Goal: Find specific page/section: Find specific page/section

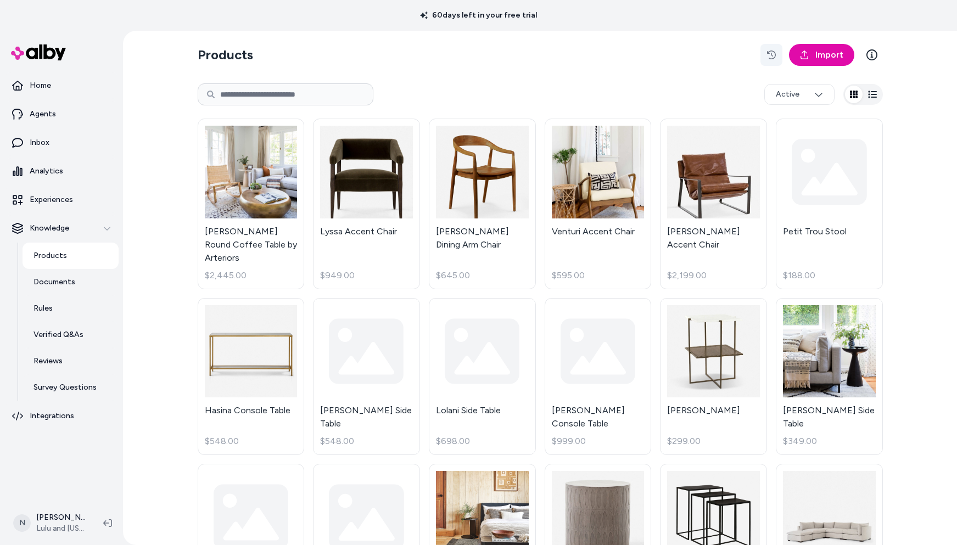
click at [774, 54] on button "button" at bounding box center [771, 55] width 22 height 22
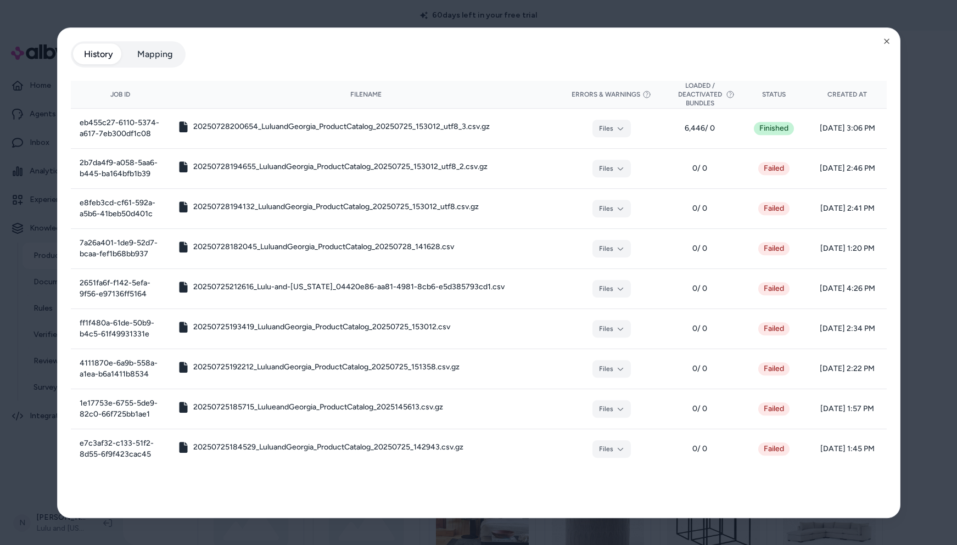
click at [154, 54] on button "Mapping" at bounding box center [154, 54] width 57 height 22
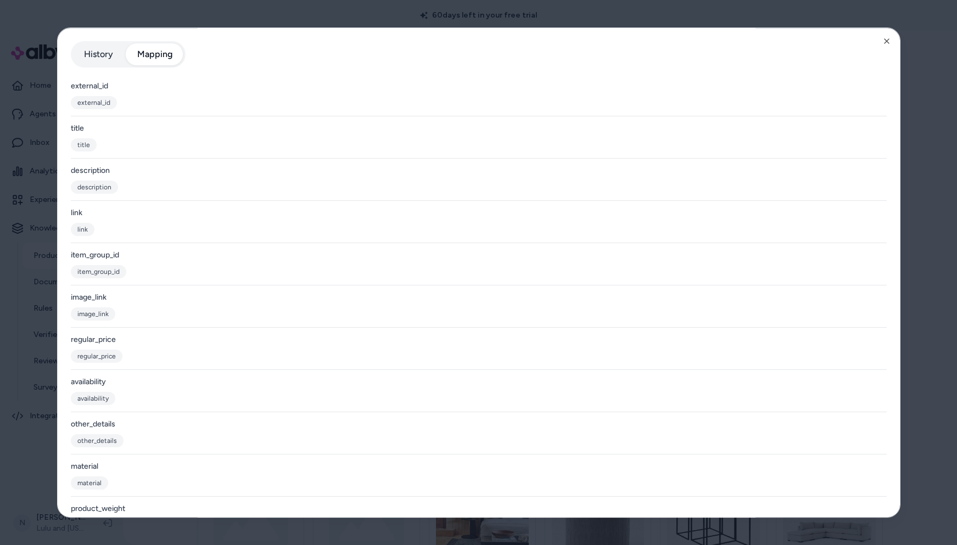
click at [92, 51] on button "History" at bounding box center [98, 54] width 51 height 22
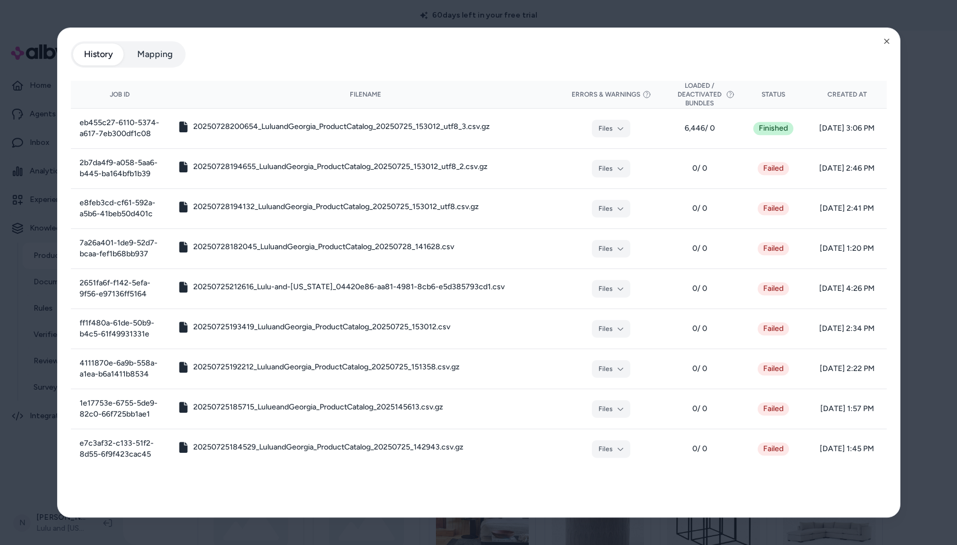
click at [166, 52] on button "Mapping" at bounding box center [154, 54] width 57 height 22
click at [102, 54] on button "History" at bounding box center [98, 54] width 51 height 22
click at [886, 38] on icon "button" at bounding box center [886, 41] width 9 height 9
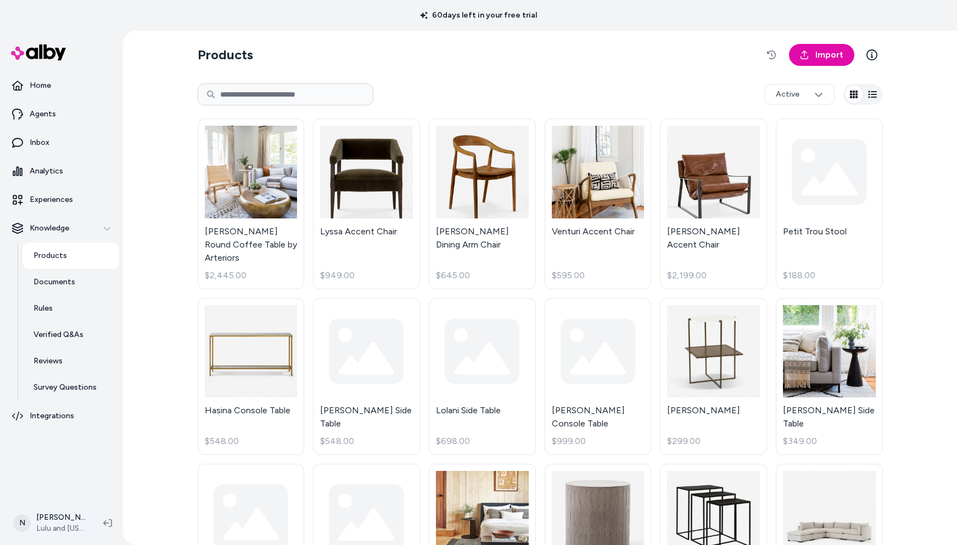
click at [47, 524] on html "60 days left in your free trial Home Agents Inbox Analytics Experiences Knowled…" at bounding box center [478, 272] width 957 height 545
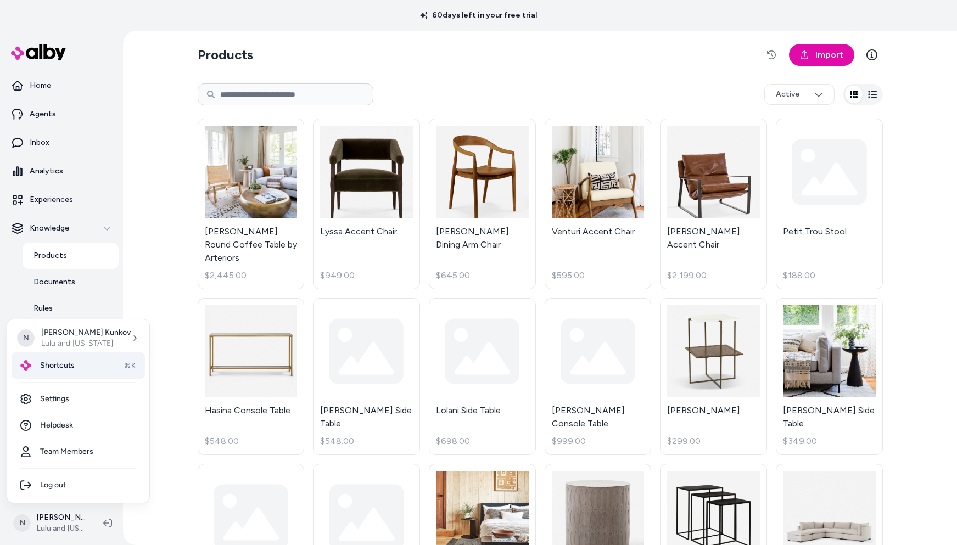
click at [76, 361] on div "Shortcuts ⌘K" at bounding box center [78, 365] width 133 height 26
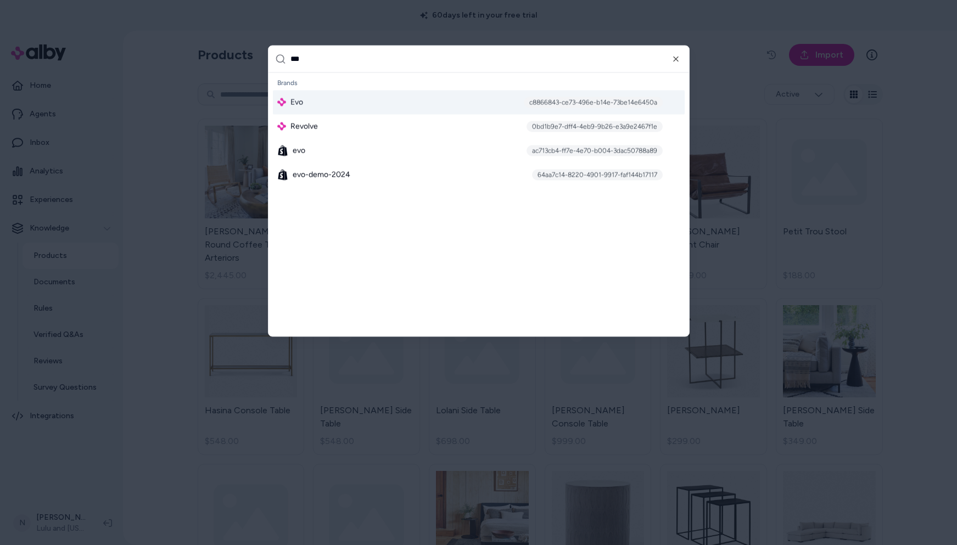
type input "***"
click at [294, 99] on span "Evo" at bounding box center [296, 102] width 13 height 11
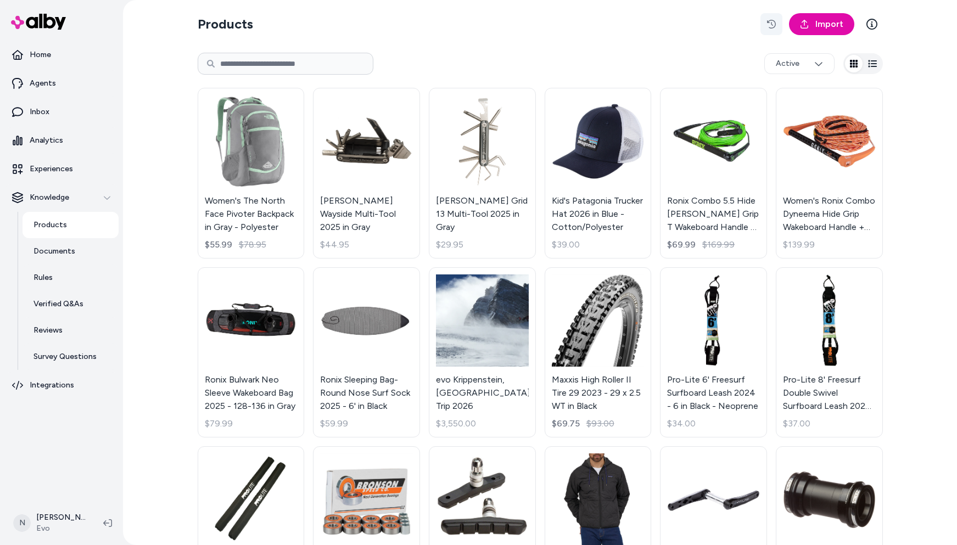
click at [767, 24] on icon "button" at bounding box center [771, 24] width 9 height 9
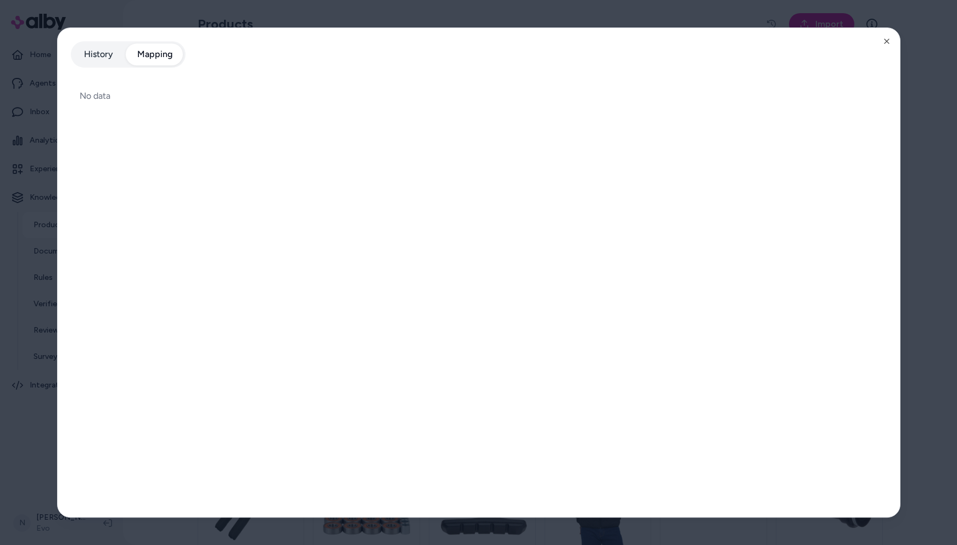
click at [149, 55] on button "Mapping" at bounding box center [154, 54] width 57 height 22
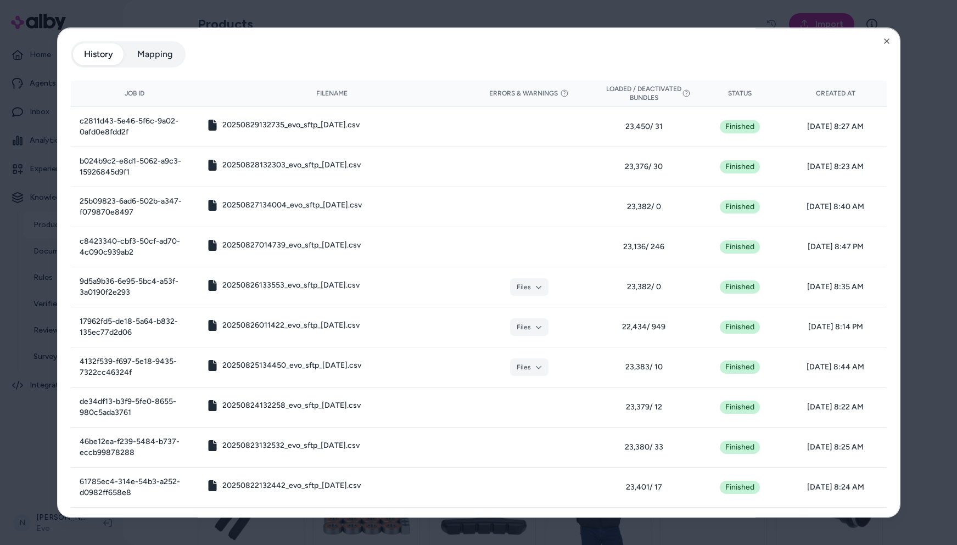
click at [94, 53] on button "History" at bounding box center [98, 54] width 51 height 22
click at [161, 53] on button "Mapping" at bounding box center [154, 54] width 57 height 22
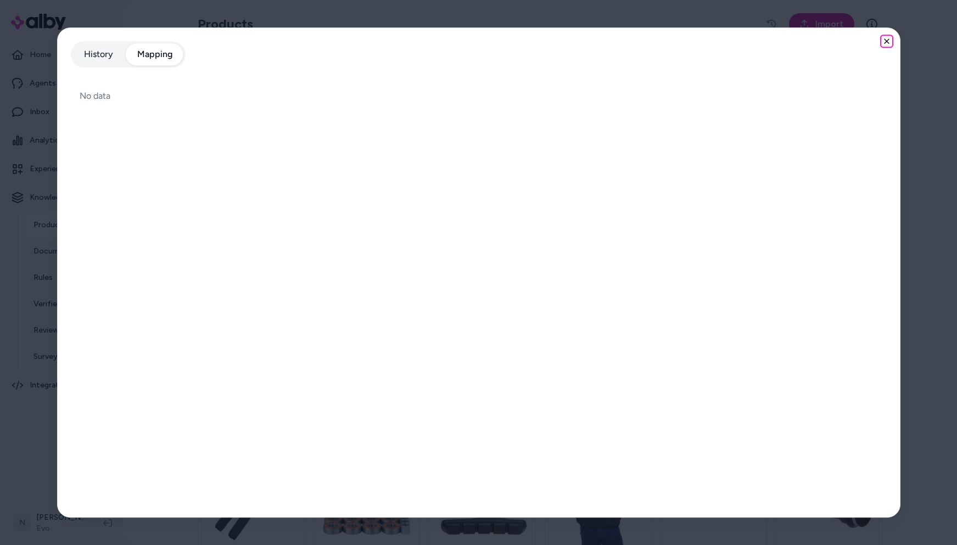
click at [888, 42] on icon "button" at bounding box center [886, 41] width 9 height 9
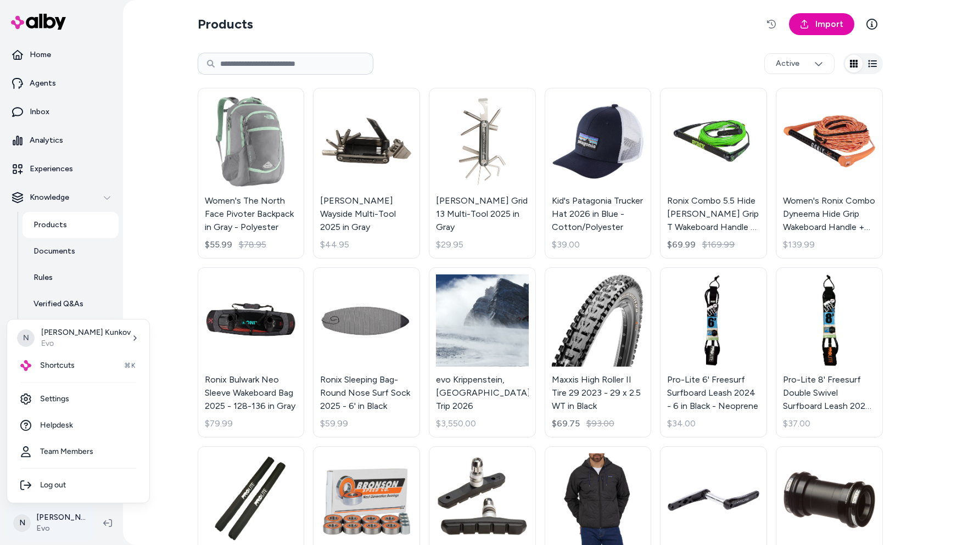
click at [49, 521] on html "Home Agents Inbox Analytics Experiences Knowledge Products Documents Rules Veri…" at bounding box center [478, 272] width 957 height 545
click at [67, 365] on span "Shortcuts" at bounding box center [57, 365] width 35 height 11
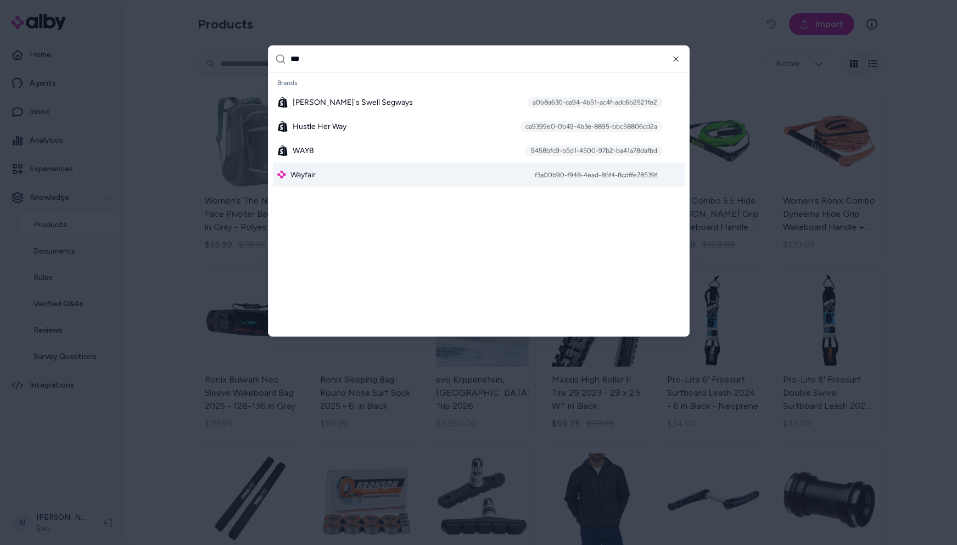
type input "***"
click at [304, 174] on span "Wayfair" at bounding box center [302, 174] width 25 height 11
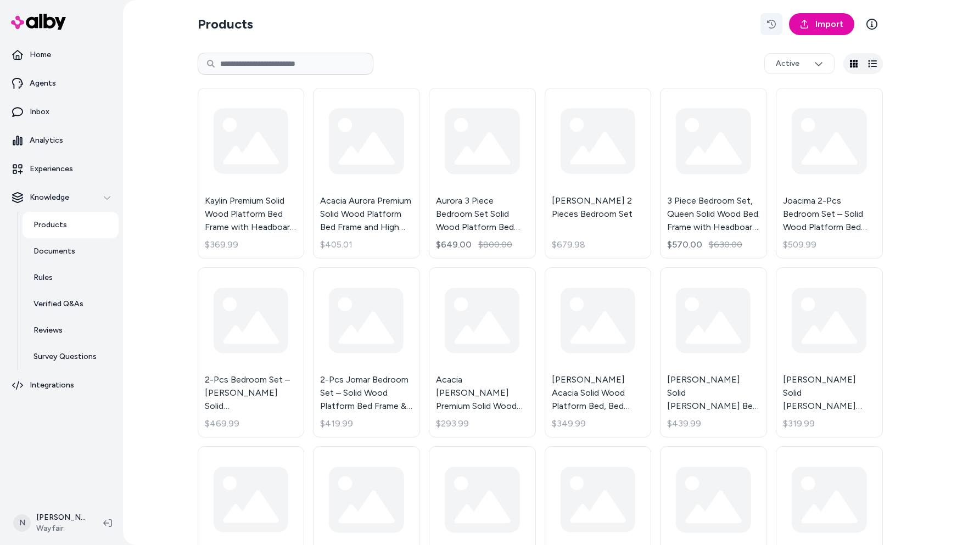
click at [769, 24] on icon "button" at bounding box center [771, 24] width 9 height 9
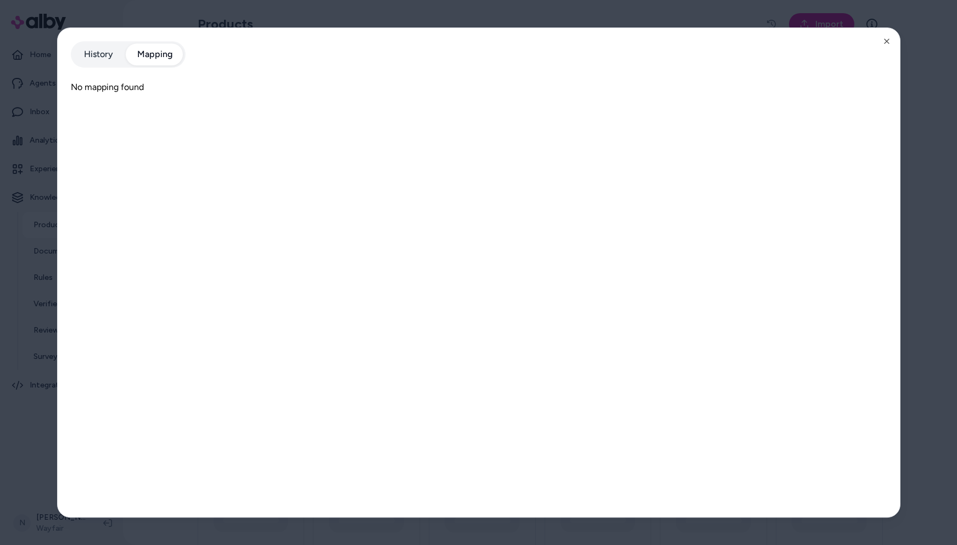
click at [164, 55] on button "Mapping" at bounding box center [154, 54] width 57 height 22
click at [107, 51] on button "History" at bounding box center [98, 54] width 51 height 22
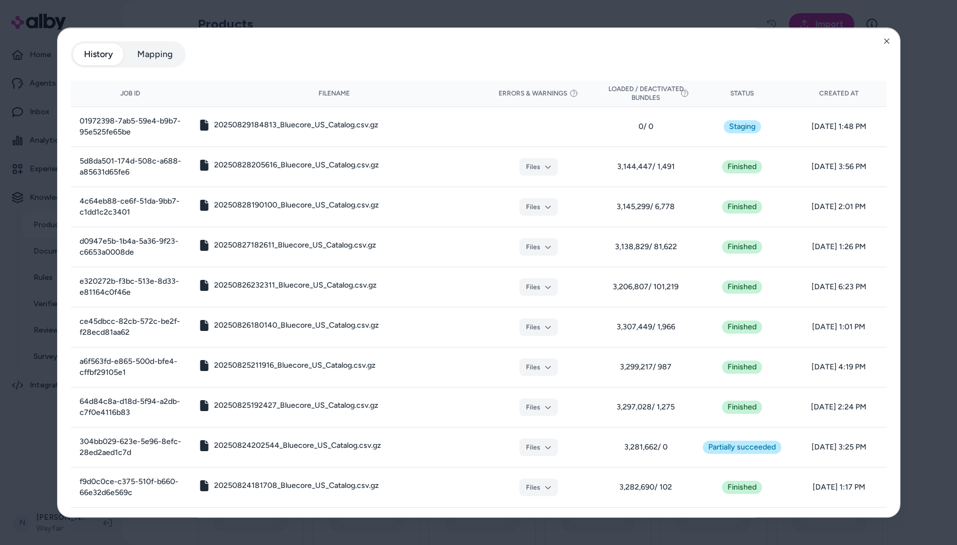
click at [160, 52] on button "Mapping" at bounding box center [154, 54] width 57 height 22
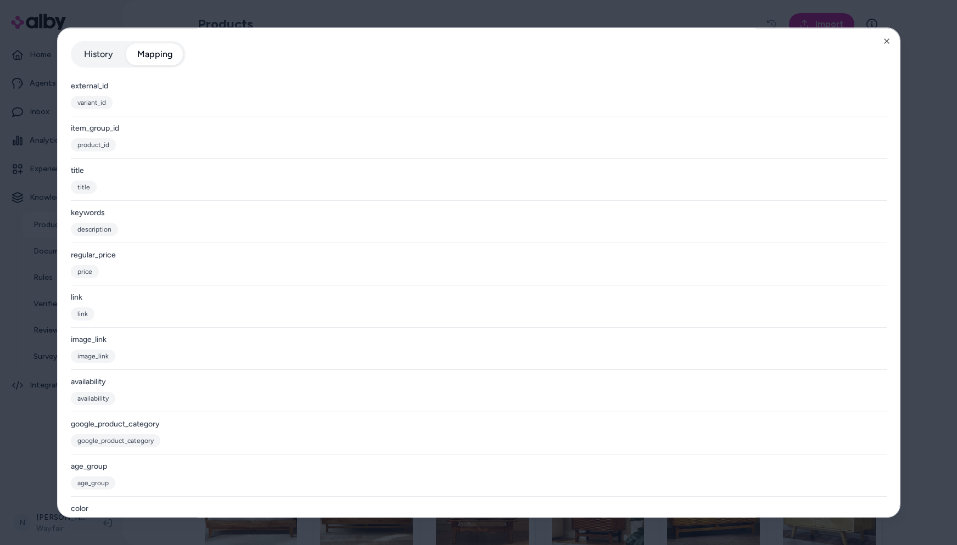
click at [114, 53] on button "History" at bounding box center [98, 54] width 51 height 22
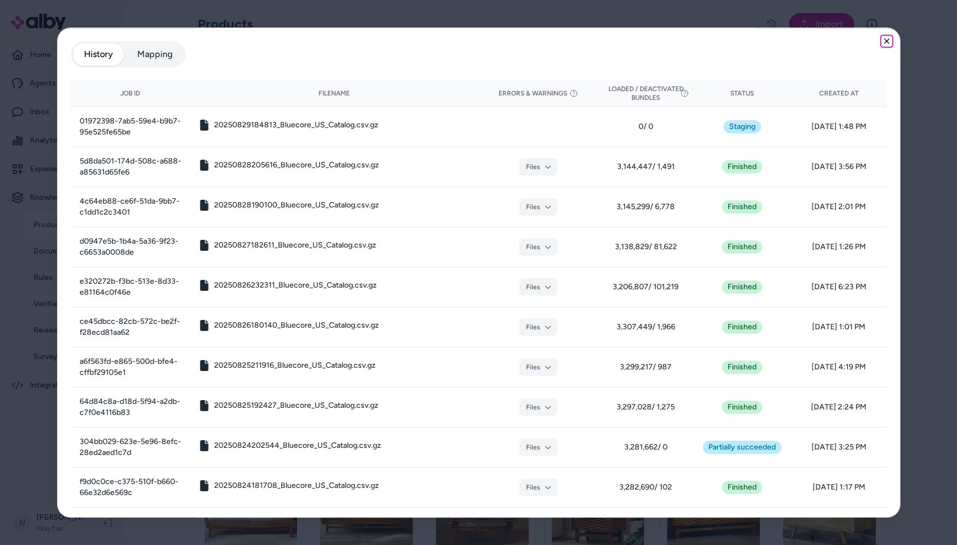
click at [882, 38] on icon "button" at bounding box center [886, 41] width 9 height 9
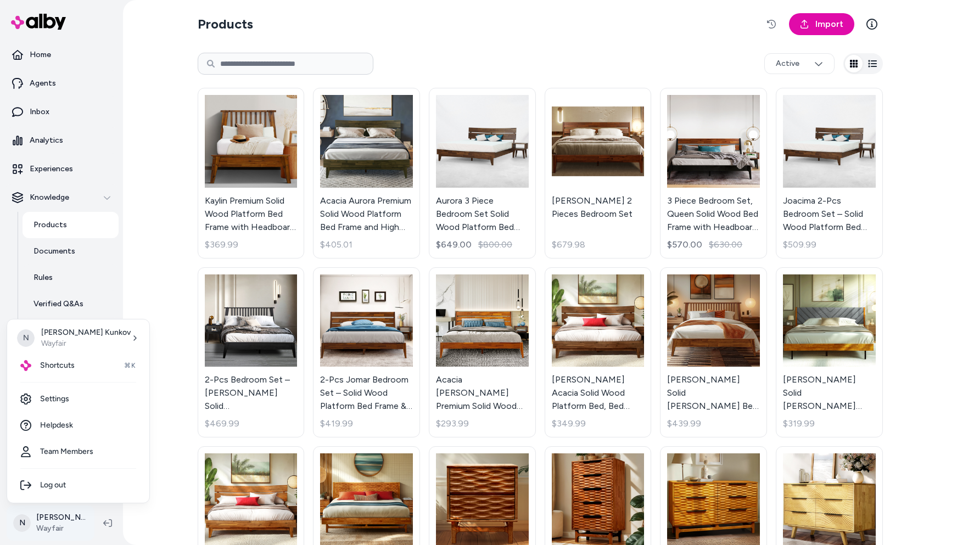
click at [52, 525] on html "Home Agents Inbox Analytics Experiences Knowledge Products Documents Rules Veri…" at bounding box center [478, 272] width 957 height 545
click at [72, 363] on span "Shortcuts" at bounding box center [57, 365] width 35 height 11
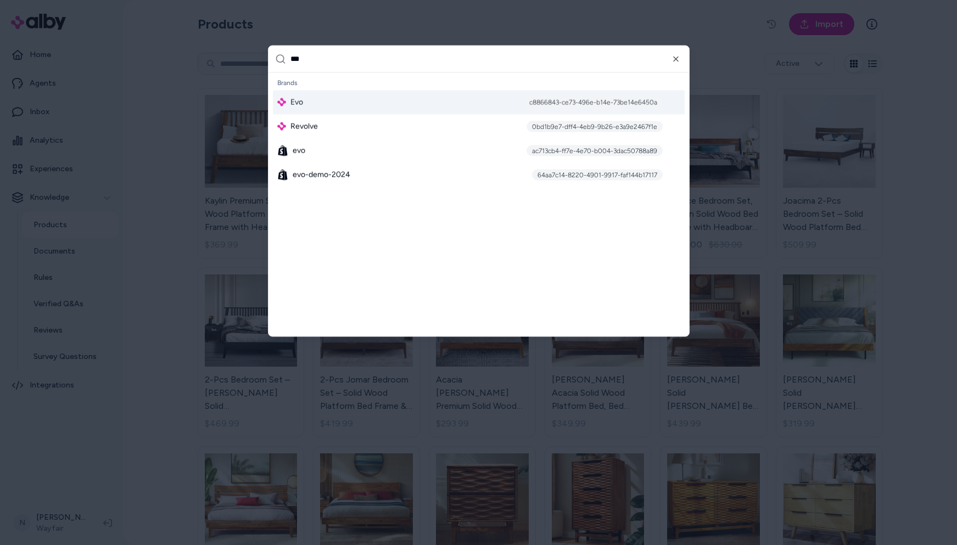
type input "***"
click at [447, 99] on div "Evo c8866843-ce73-496e-b14e-73be14e6450a" at bounding box center [479, 102] width 412 height 24
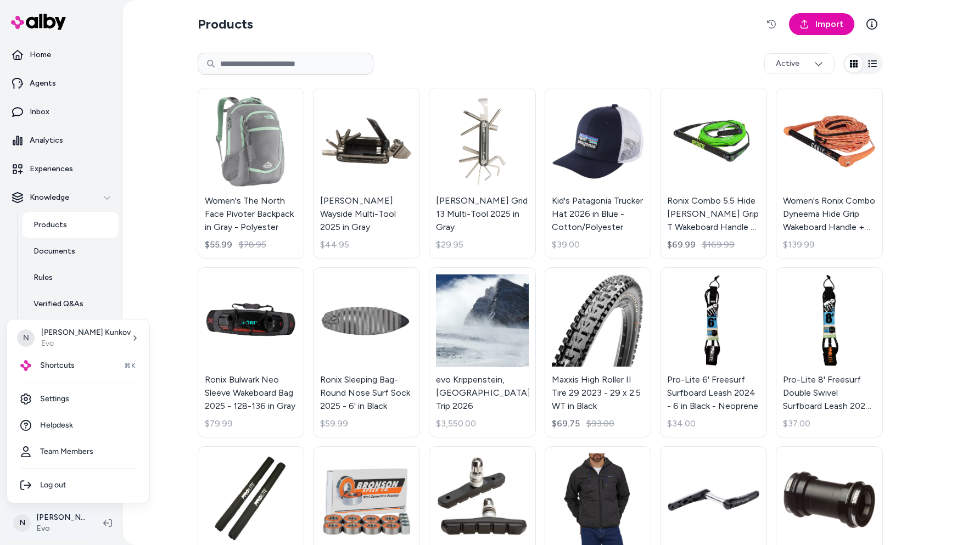
click at [49, 523] on html "Home Agents Inbox Analytics Experiences Knowledge Products Documents Rules Veri…" at bounding box center [478, 272] width 957 height 545
click at [771, 23] on html "Home Agents Inbox Analytics Experiences Knowledge Products Documents Rules Veri…" at bounding box center [478, 272] width 957 height 545
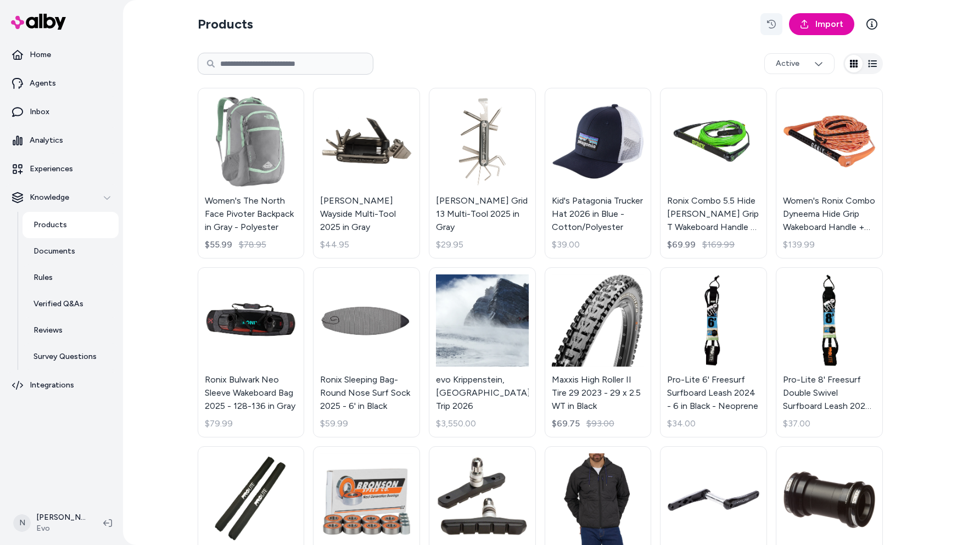
click at [771, 27] on icon "button" at bounding box center [771, 24] width 9 height 9
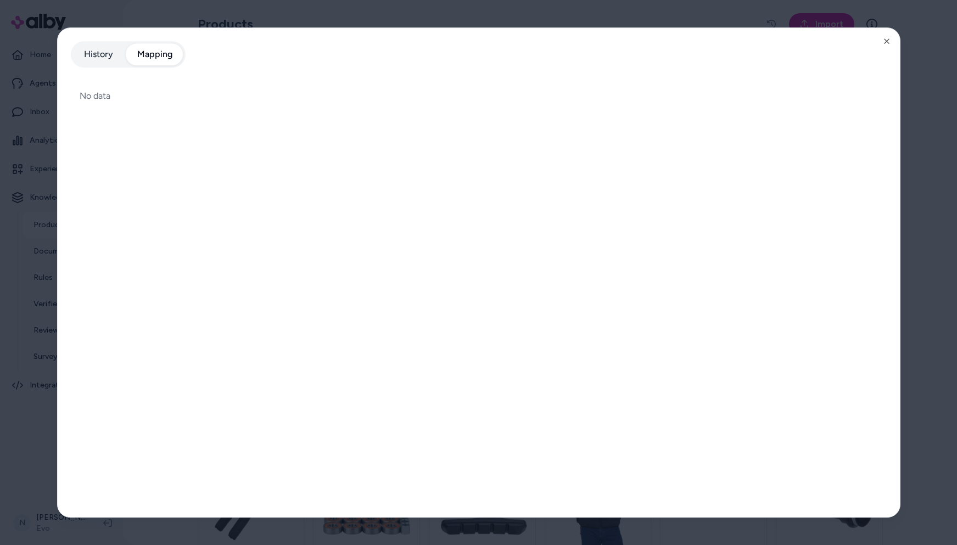
click at [148, 52] on button "Mapping" at bounding box center [154, 54] width 57 height 22
click at [888, 42] on icon "button" at bounding box center [886, 41] width 4 height 4
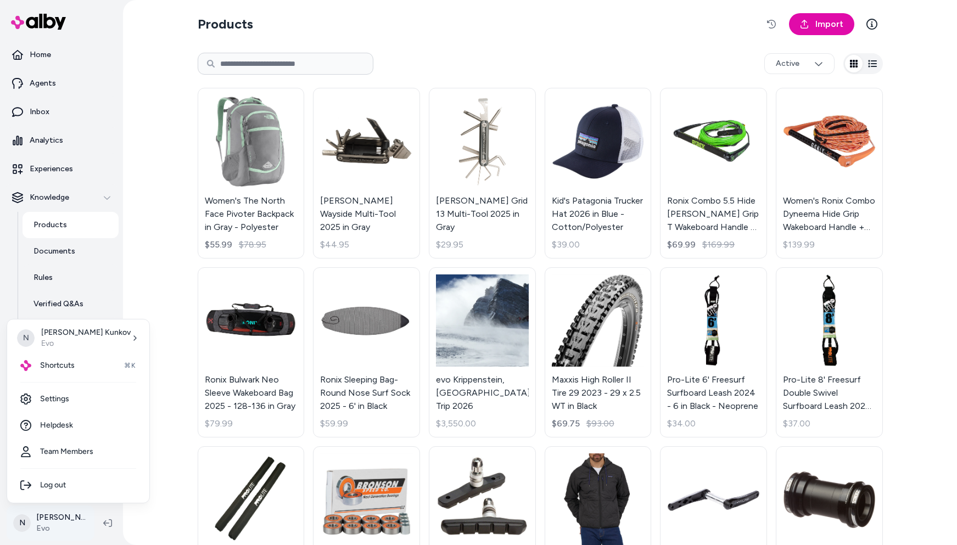
click at [34, 526] on html "Home Agents Inbox Analytics Experiences Knowledge Products Documents Rules Veri…" at bounding box center [478, 272] width 957 height 545
click at [66, 366] on span "Shortcuts" at bounding box center [57, 365] width 35 height 11
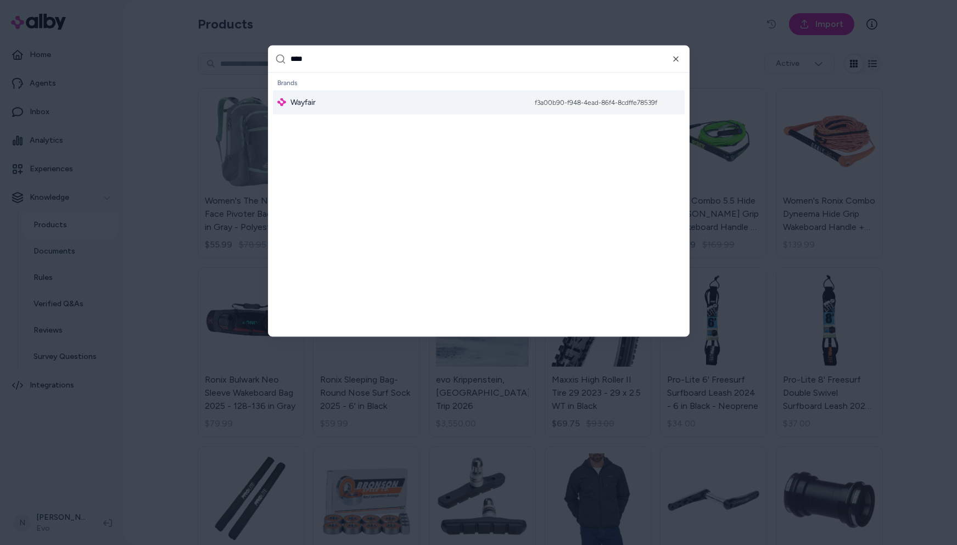
type input "****"
click at [366, 97] on div "Wayfair f3a00b90-f948-4ead-86f4-8cdffe78539f" at bounding box center [479, 102] width 412 height 24
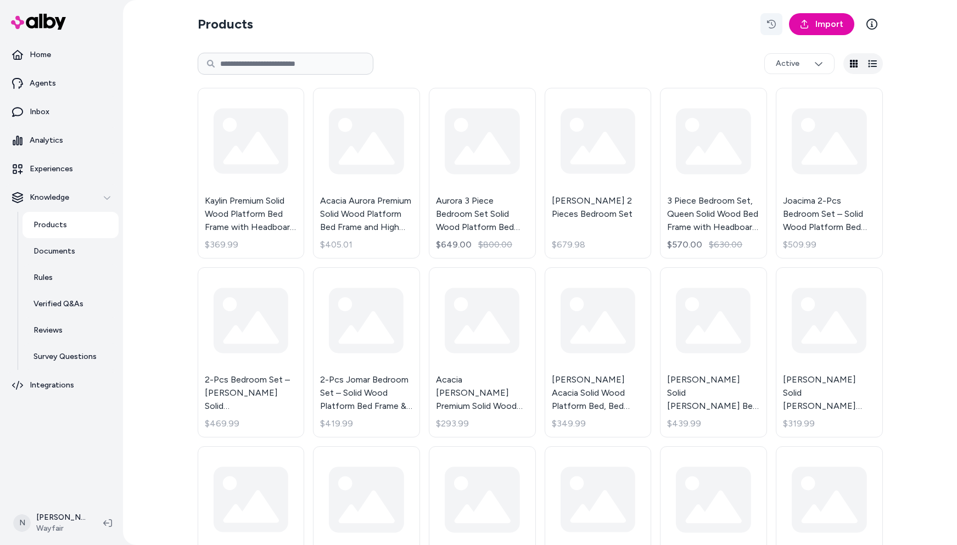
click at [771, 20] on icon "button" at bounding box center [771, 24] width 9 height 9
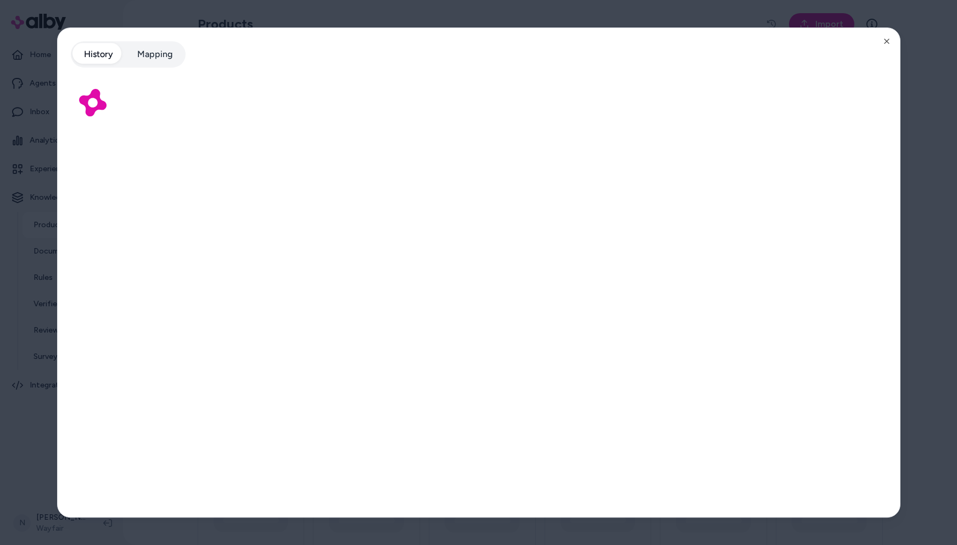
click at [154, 56] on button "Mapping" at bounding box center [154, 54] width 57 height 22
